Goal: Task Accomplishment & Management: Use online tool/utility

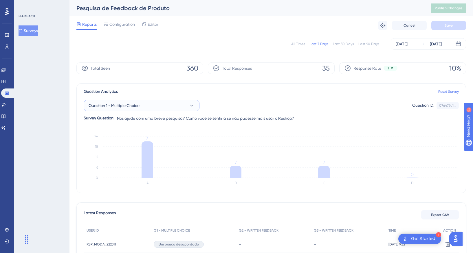
click at [121, 106] on span "Question 1 - Multiple Choice" at bounding box center [114, 105] width 51 height 7
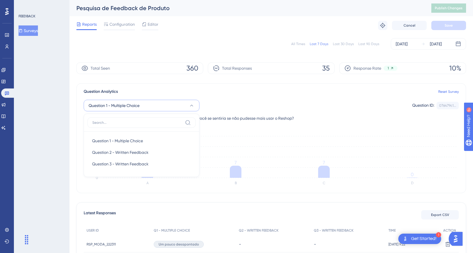
click at [121, 106] on span "Question 1 - Multiple Choice" at bounding box center [114, 105] width 51 height 7
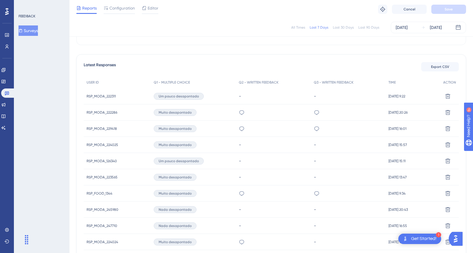
scroll to position [148, 0]
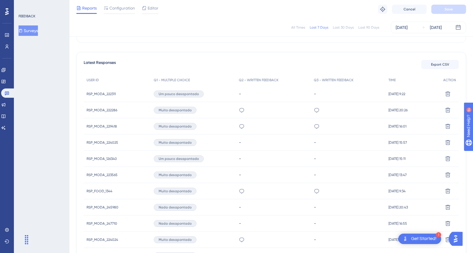
click at [364, 53] on div "Latest Responses Export CSV USER ID Q1 - MULTIPLE CHOICE Q2 - WRITTEN FEEDBACK …" at bounding box center [271, 244] width 390 height 384
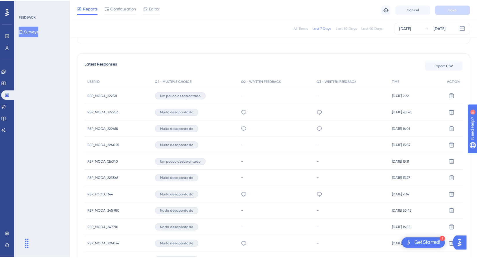
scroll to position [0, 0]
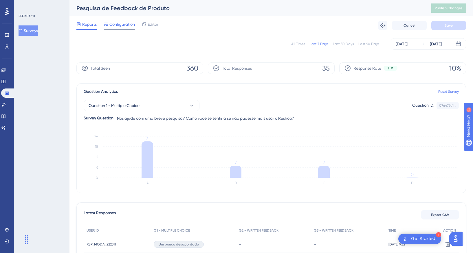
click at [117, 25] on span "Configuration" at bounding box center [121, 24] width 25 height 7
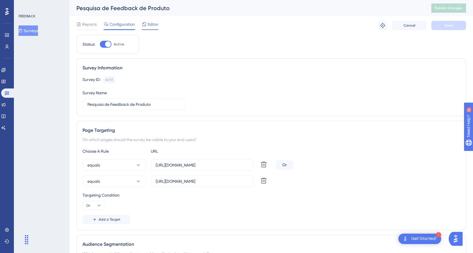
click at [151, 26] on span "Editor" at bounding box center [153, 24] width 11 height 7
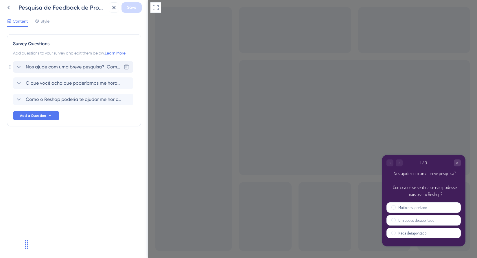
click at [19, 67] on icon at bounding box center [18, 66] width 7 height 7
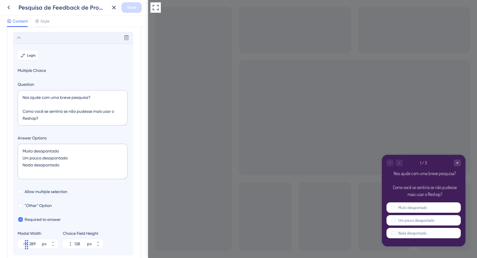
scroll to position [34, 0]
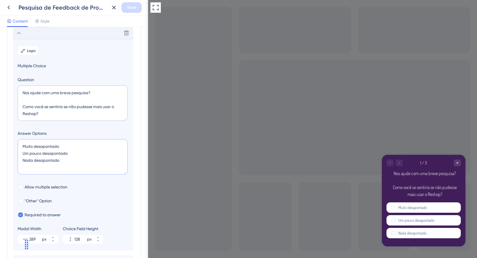
click at [54, 167] on textarea "Muito desapontado Um pouco desapontado Nada desapontado" at bounding box center [73, 156] width 110 height 35
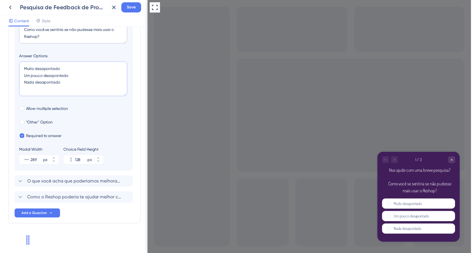
scroll to position [0, 0]
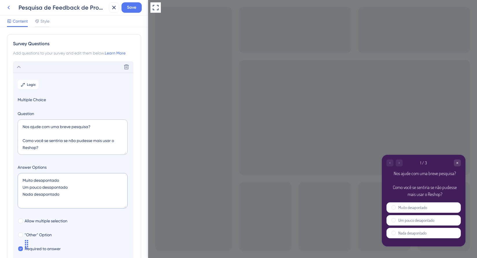
type textarea "Muito desapontado Um pouco desapontado Nada desapontado"
click at [6, 7] on icon at bounding box center [8, 7] width 7 height 7
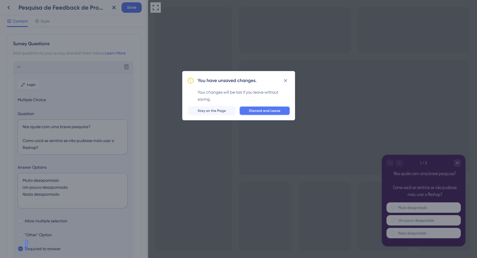
click at [256, 112] on span "Discard and Leave" at bounding box center [264, 110] width 31 height 5
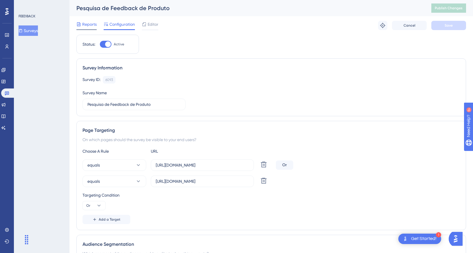
click at [87, 26] on span "Reports" at bounding box center [89, 24] width 14 height 7
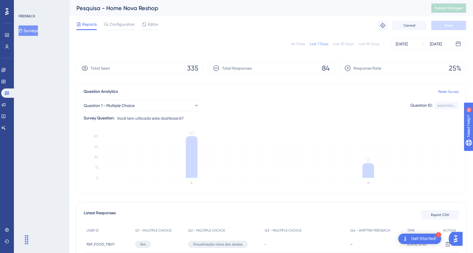
click at [347, 21] on div "Reports Configuration Editor Troubleshoot Cancel Save" at bounding box center [271, 25] width 390 height 19
click at [334, 29] on div "Reports Configuration Editor Troubleshoot Cancel Save" at bounding box center [271, 25] width 390 height 19
